Goal: Transaction & Acquisition: Obtain resource

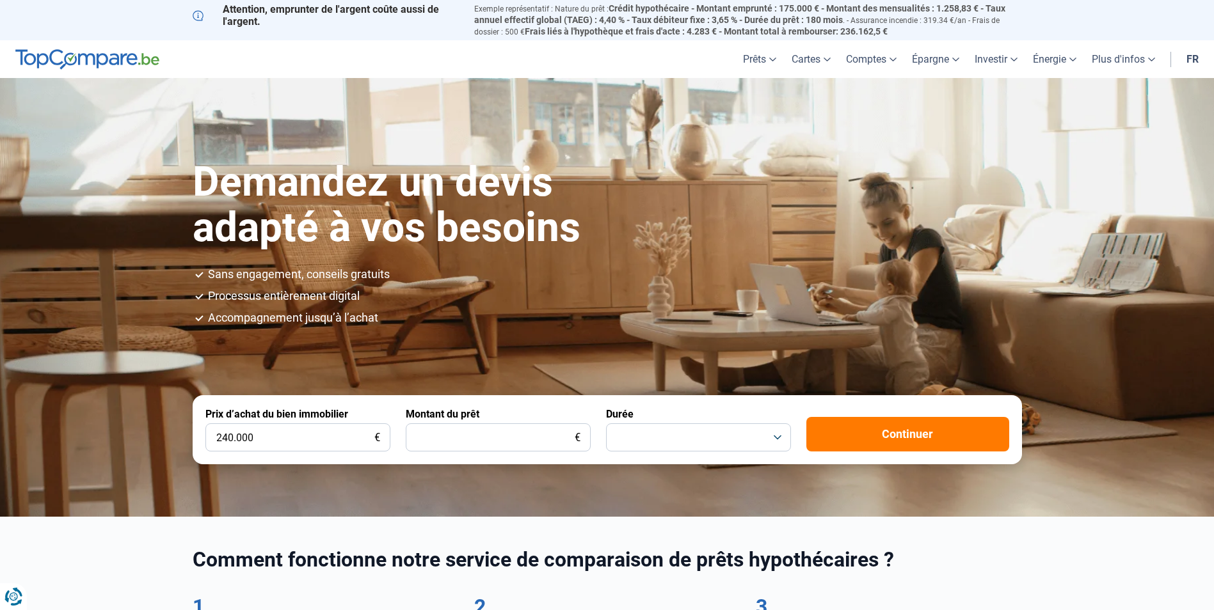
click at [229, 441] on input "240.000" at bounding box center [297, 438] width 185 height 28
type input "250.000"
drag, startPoint x: 537, startPoint y: 423, endPoint x: 537, endPoint y: 429, distance: 6.4
click at [537, 424] on input "Montant du prêt" at bounding box center [498, 438] width 185 height 28
type input "1"
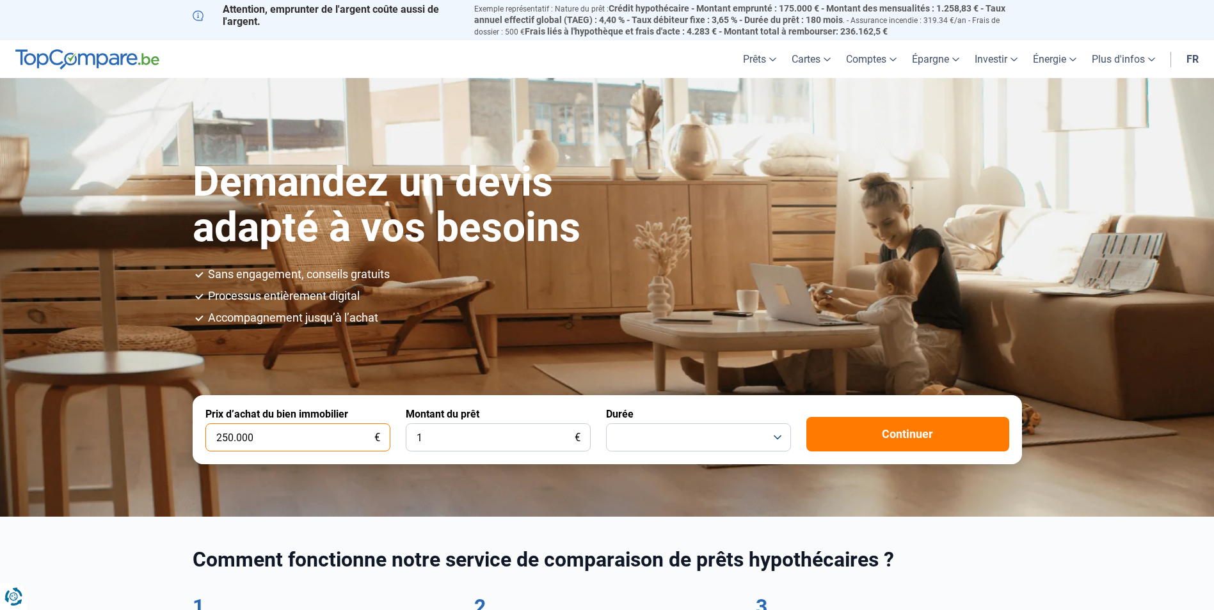
drag, startPoint x: 324, startPoint y: 436, endPoint x: 125, endPoint y: 434, distance: 199.0
click at [125, 434] on section "Demandez un devis adapté à vos besoins Sans engagement, conseils gratuits Proce…" at bounding box center [607, 297] width 1214 height 438
type input "300.000"
click at [508, 436] on input "1" at bounding box center [498, 438] width 185 height 28
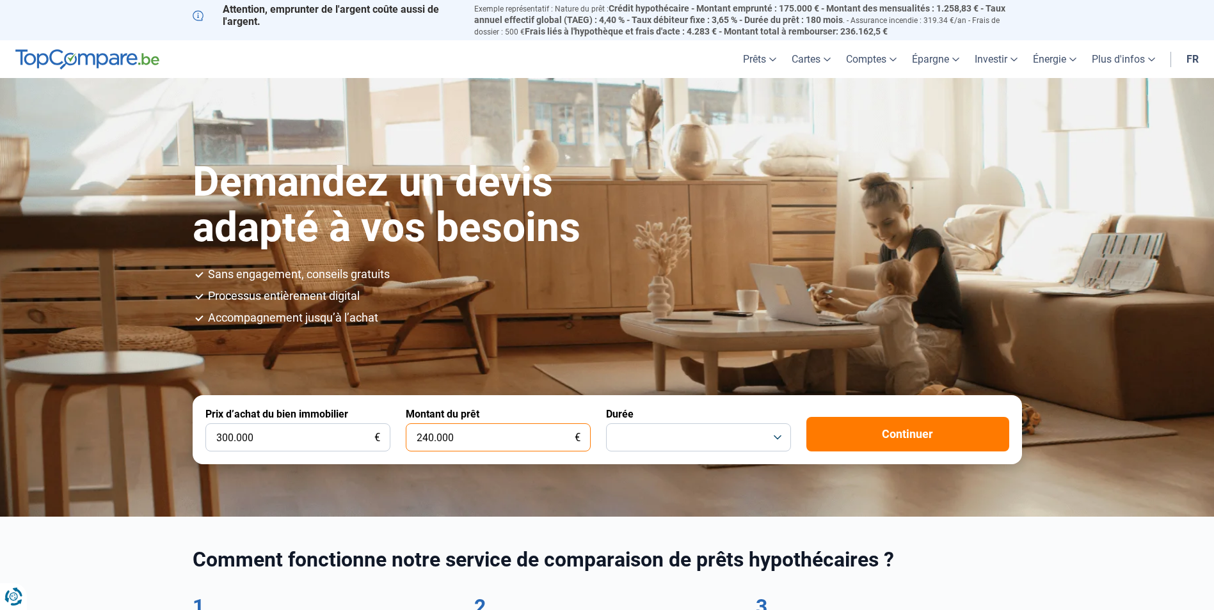
type input "240.000"
click at [676, 436] on button "button" at bounding box center [698, 438] width 185 height 28
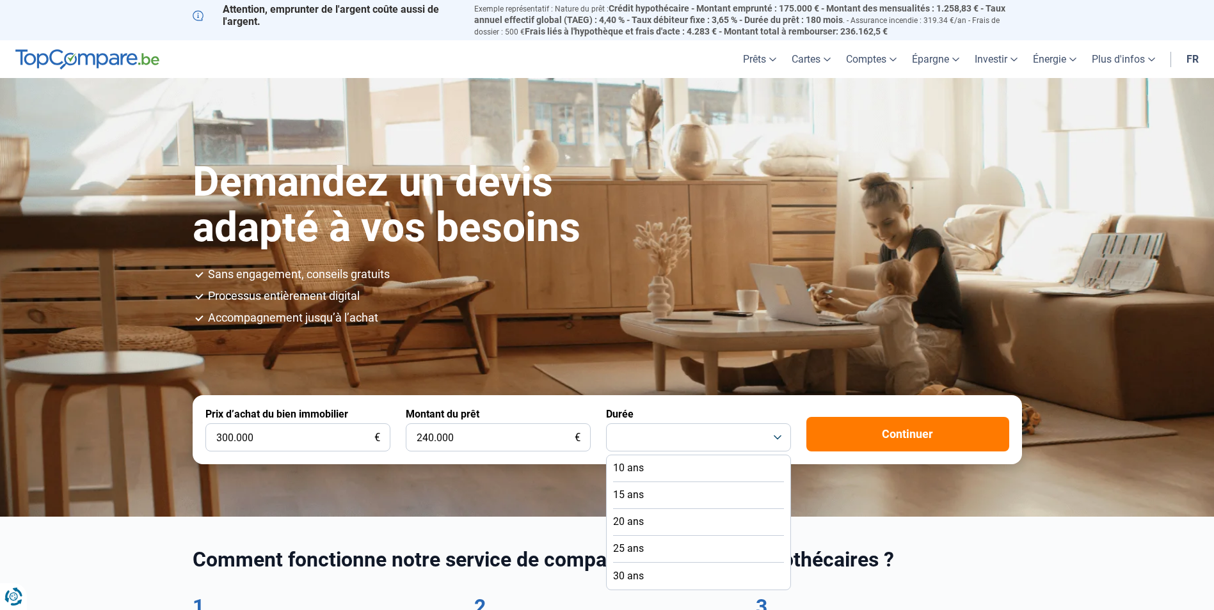
click at [679, 521] on li "20 ans" at bounding box center [698, 522] width 171 height 27
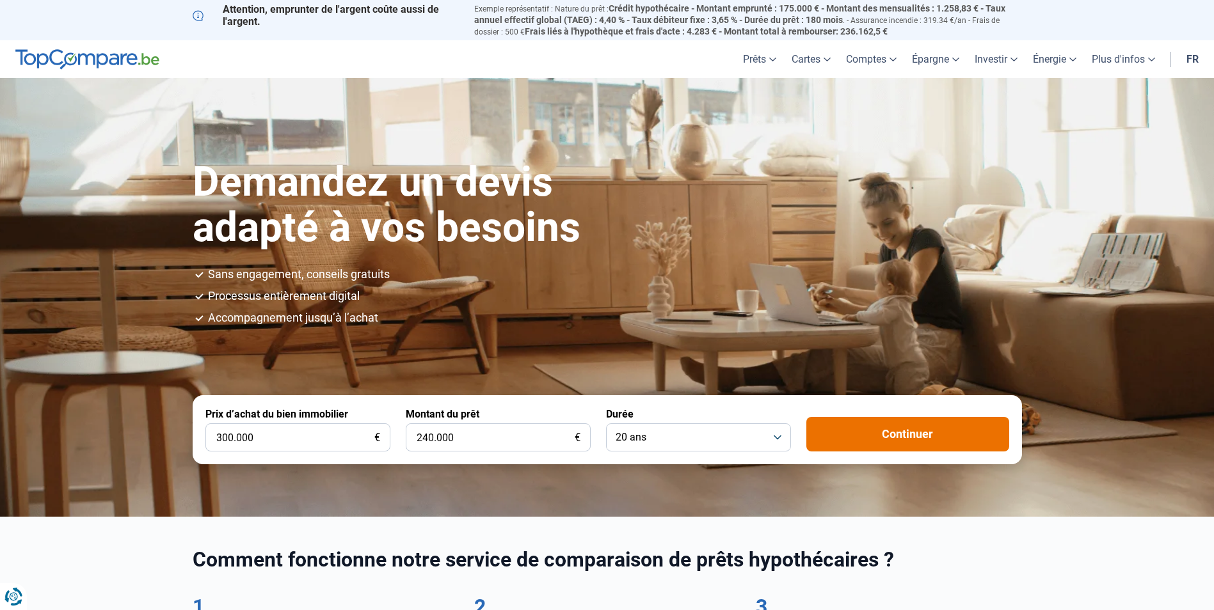
click at [877, 430] on button "Continuer" at bounding box center [907, 434] width 203 height 35
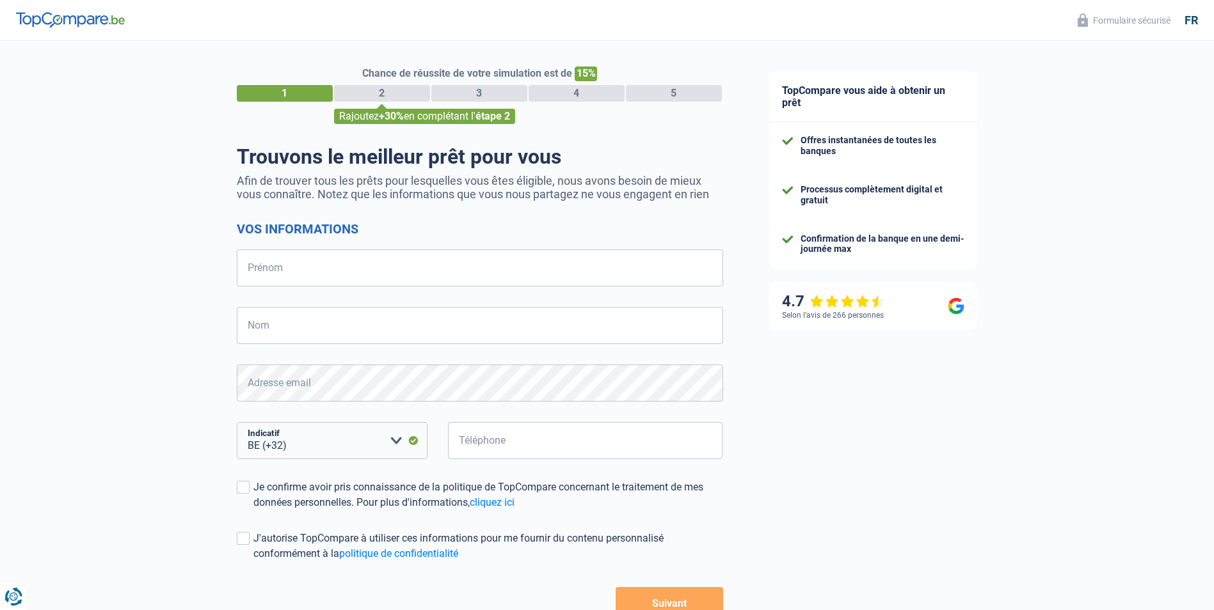
select select "32"
